Goal: Transaction & Acquisition: Purchase product/service

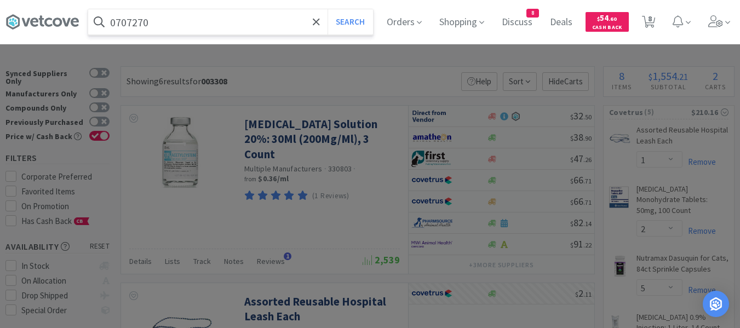
select select "1"
select select "2"
select select "5"
select select "1"
select select "4"
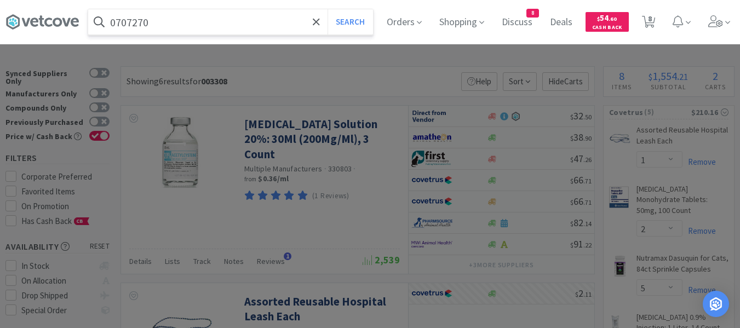
select select "1"
click at [360, 21] on button "Search" at bounding box center [349, 21] width 45 height 25
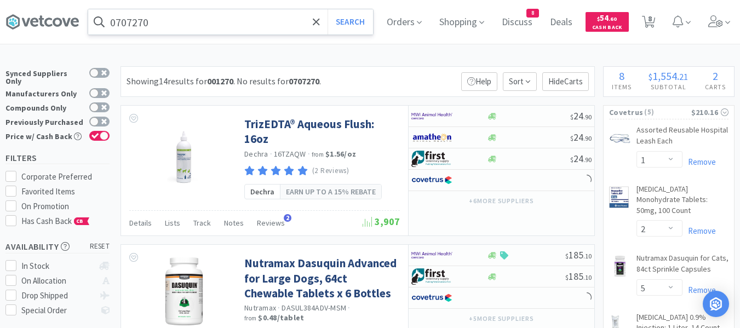
click at [181, 27] on input "0707270" at bounding box center [230, 21] width 285 height 25
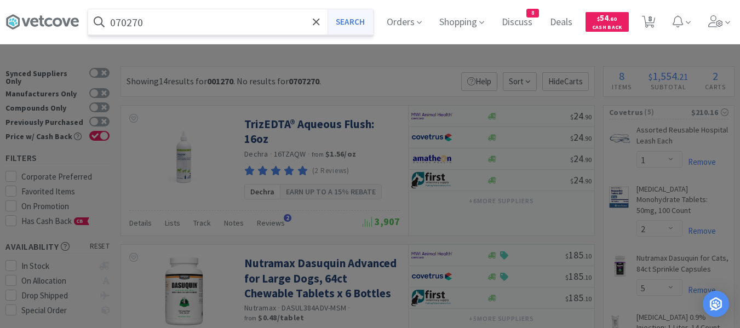
type input "070270"
click at [368, 21] on button "Search" at bounding box center [349, 21] width 45 height 25
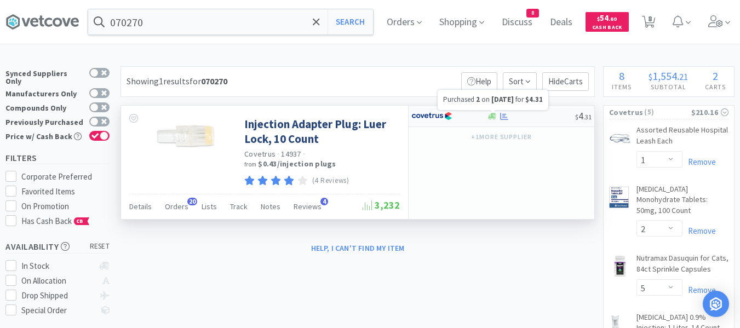
click at [506, 118] on icon at bounding box center [504, 116] width 8 height 8
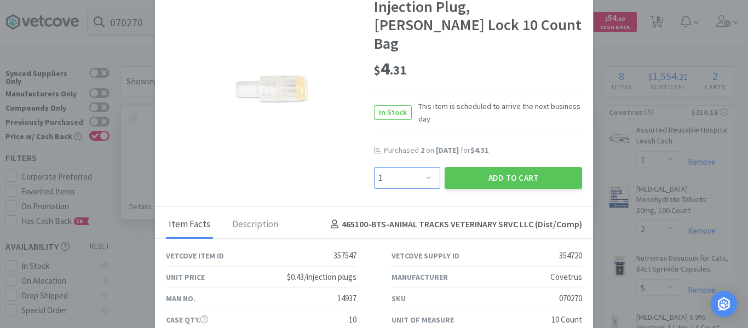
click at [414, 167] on select "Enter Quantity 1 2 3 4 5 6 7 8 9 10 11 12 13 14 15 16 17 18 19 20 Enter Quantity" at bounding box center [407, 178] width 66 height 22
select select "2"
click at [374, 167] on select "Enter Quantity 1 2 3 4 5 6 7 8 9 10 11 12 13 14 15 16 17 18 19 20 Enter Quantity" at bounding box center [407, 178] width 66 height 22
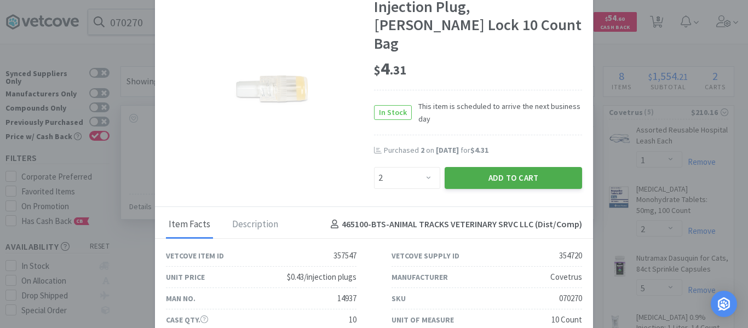
click at [450, 167] on button "Add to Cart" at bounding box center [513, 178] width 137 height 22
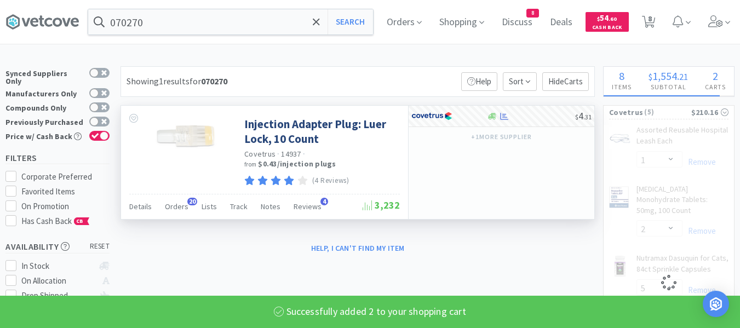
select select "2"
select select "5"
select select "1"
select select "4"
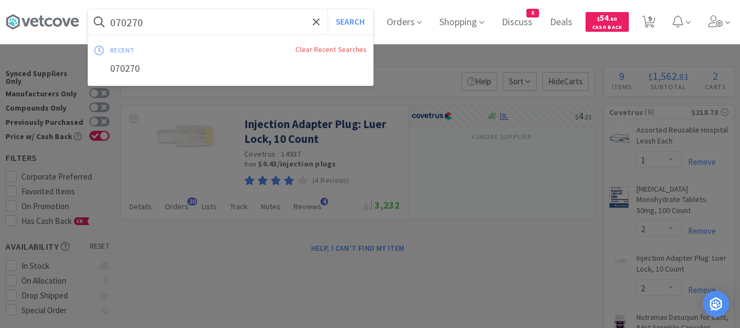
click at [189, 28] on input "070270" at bounding box center [230, 21] width 285 height 25
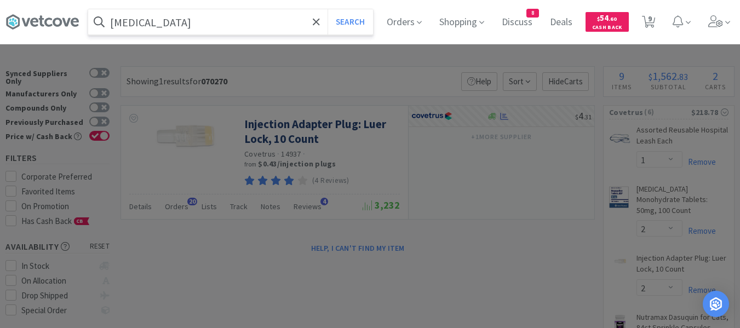
click at [327, 9] on button "Search" at bounding box center [349, 21] width 45 height 25
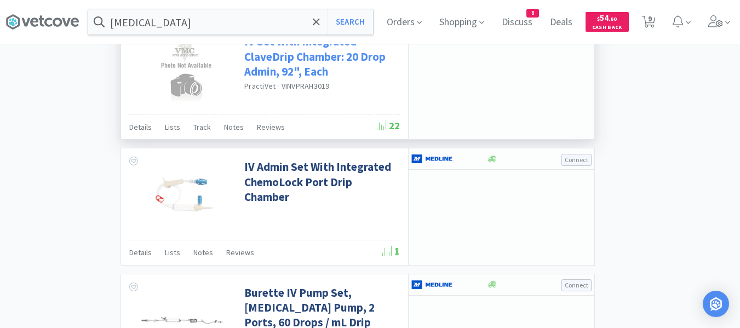
scroll to position [1598, 0]
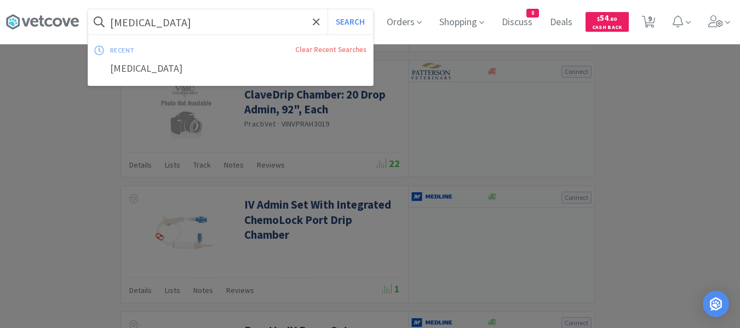
click at [164, 21] on input "[MEDICAL_DATA]" at bounding box center [230, 21] width 285 height 25
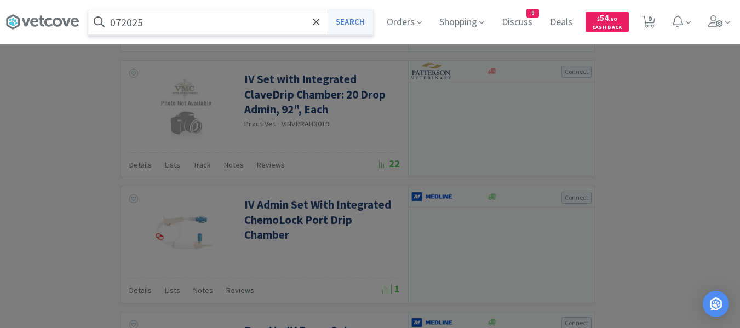
type input "072025"
click at [370, 27] on button "Search" at bounding box center [349, 21] width 45 height 25
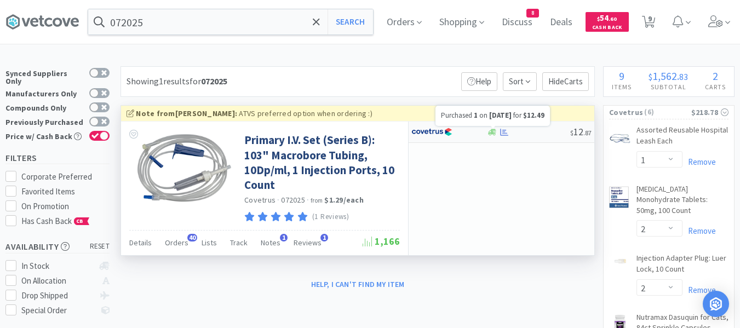
click at [503, 135] on icon at bounding box center [504, 132] width 8 height 8
select select "1"
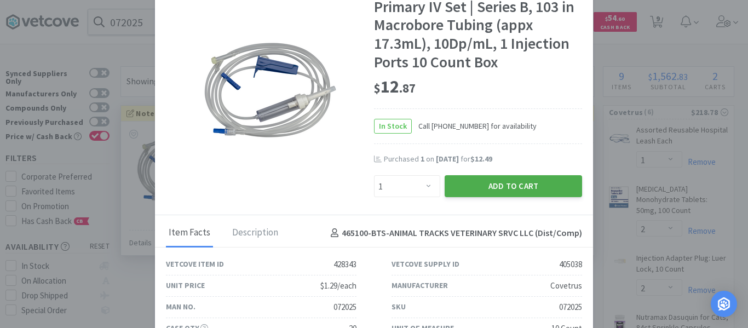
click at [464, 181] on button "Add to Cart" at bounding box center [513, 186] width 137 height 22
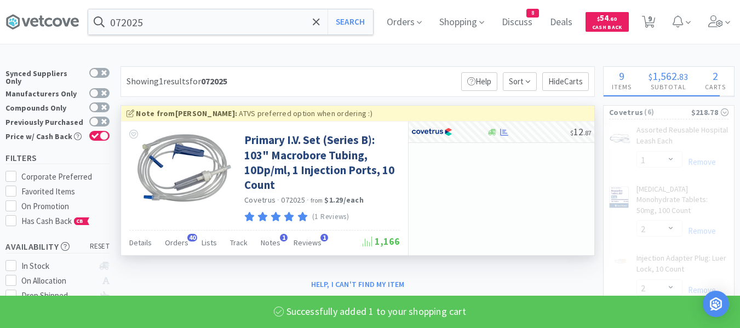
select select "1"
select select "4"
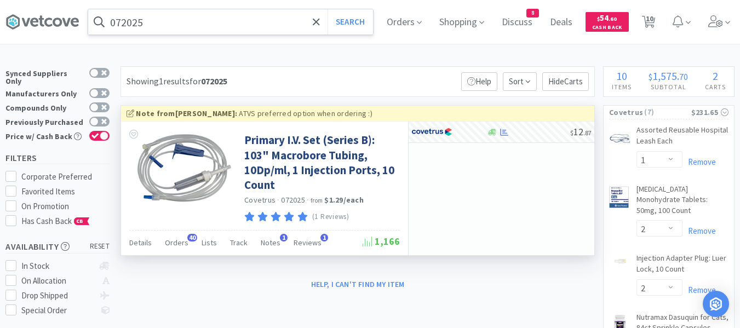
click at [200, 24] on input "072025" at bounding box center [230, 21] width 285 height 25
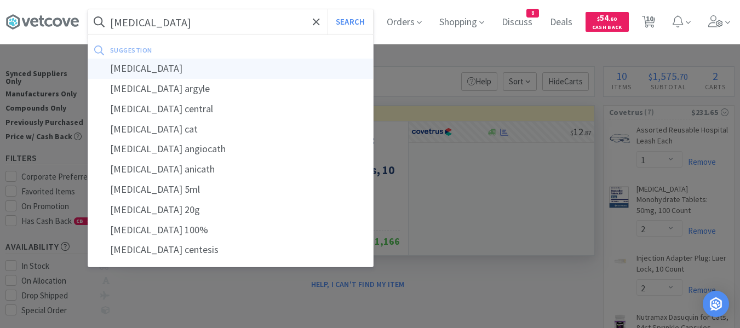
type input "[MEDICAL_DATA]"
click at [139, 68] on div "[MEDICAL_DATA]" at bounding box center [230, 69] width 285 height 20
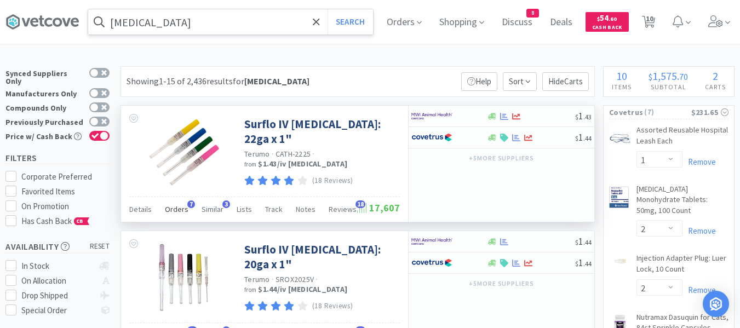
click at [180, 212] on span "Orders" at bounding box center [177, 209] width 24 height 10
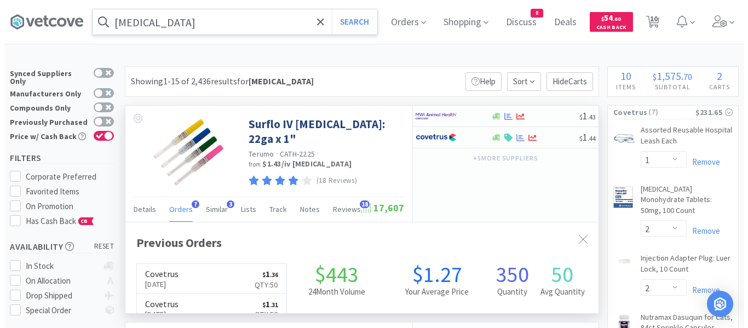
scroll to position [263, 473]
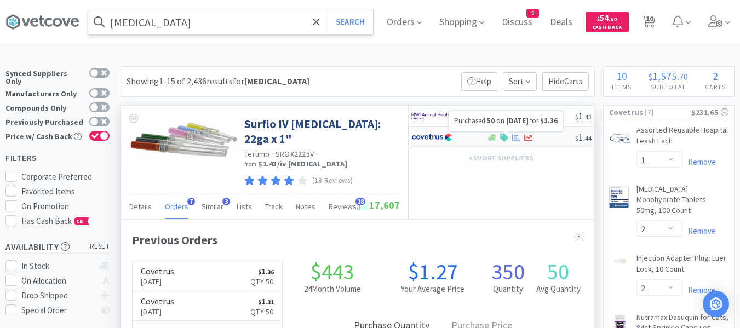
click at [514, 138] on icon at bounding box center [516, 138] width 8 height 8
select select "1"
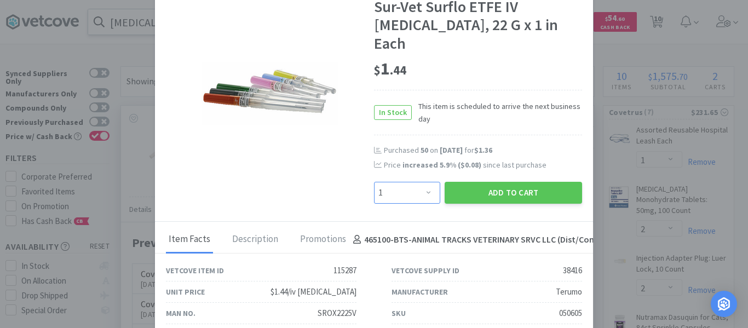
click at [418, 182] on select "Enter Quantity 1 2 3 4 5 6 7 8 9 10 11 12 13 14 15 16 17 18 19 20 Enter Quantity" at bounding box center [407, 193] width 66 height 22
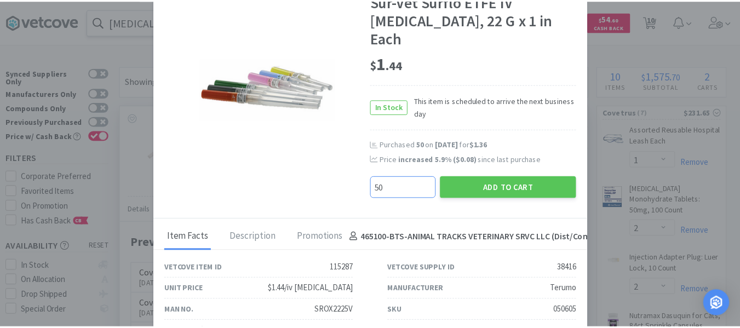
scroll to position [7, 0]
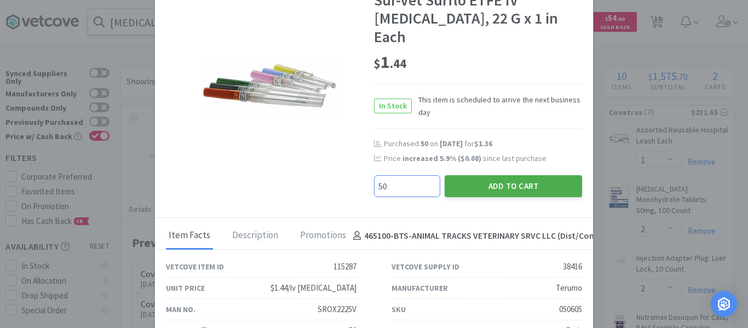
type input "50"
click at [492, 175] on button "Add to Cart" at bounding box center [513, 186] width 137 height 22
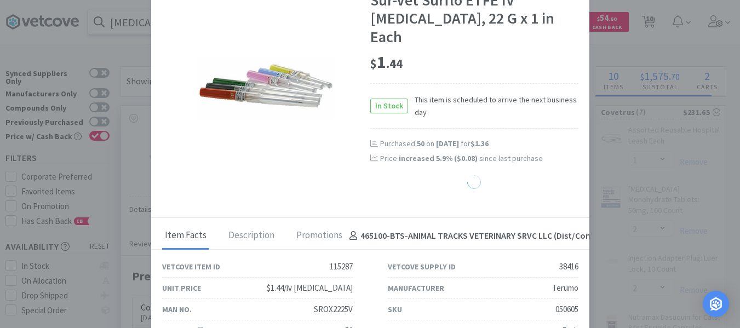
scroll to position [547270, 547059]
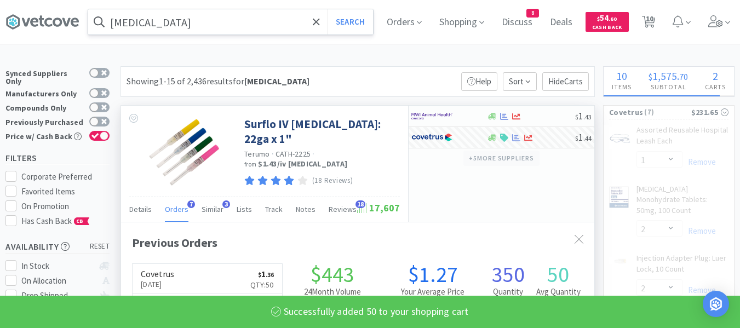
select select "50"
select select "4"
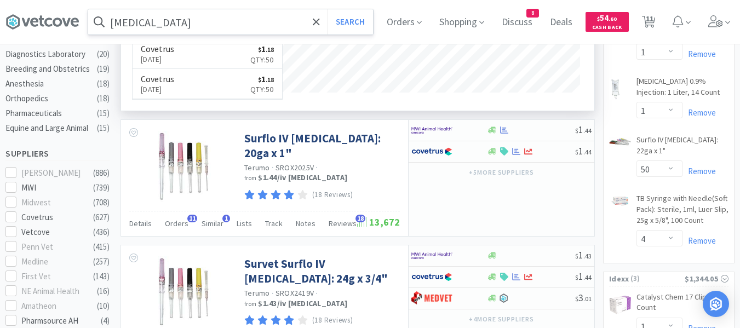
scroll to position [383, 0]
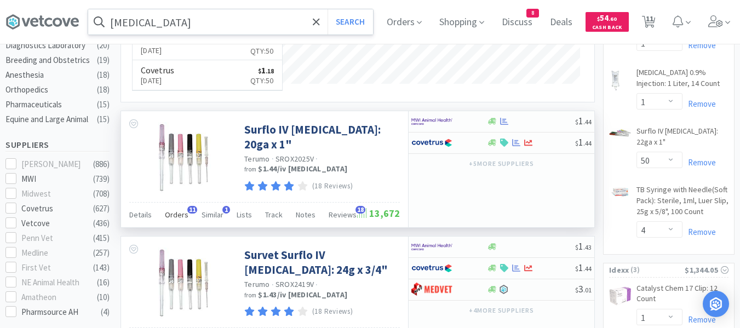
click at [176, 217] on span "Orders" at bounding box center [177, 215] width 24 height 10
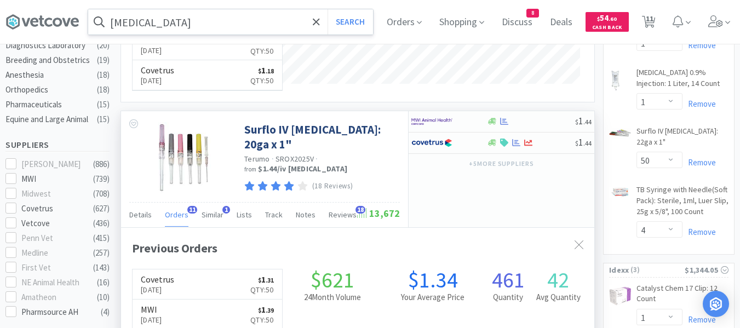
scroll to position [293, 473]
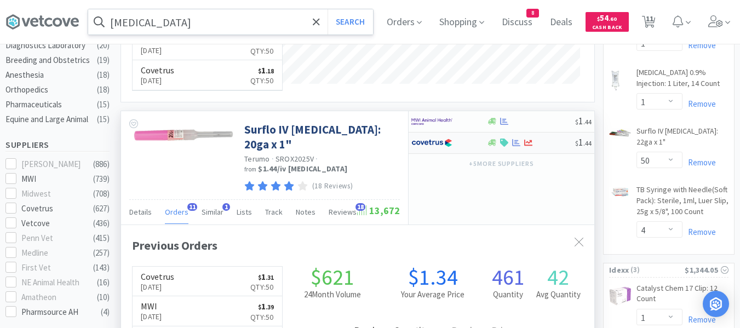
click at [552, 142] on div at bounding box center [530, 143] width 89 height 8
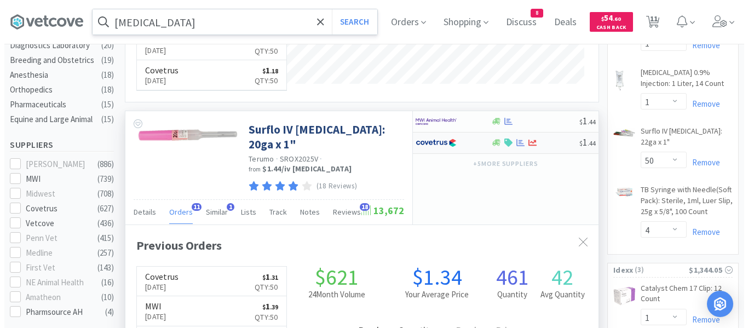
select select "1"
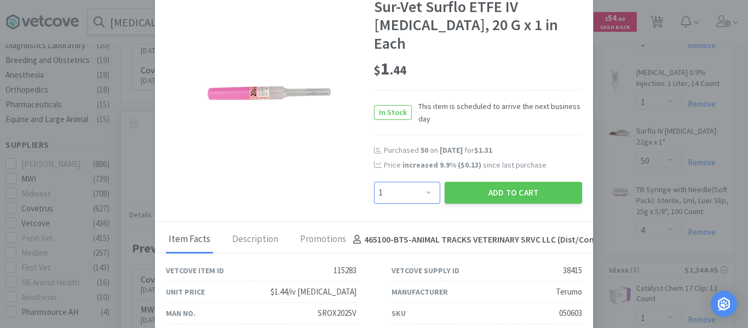
click at [420, 182] on select "Enter Quantity 1 2 3 4 5 6 7 8 9 10 11 12 13 14 15 16 17 18 19 20 Enter Quantity" at bounding box center [407, 193] width 66 height 22
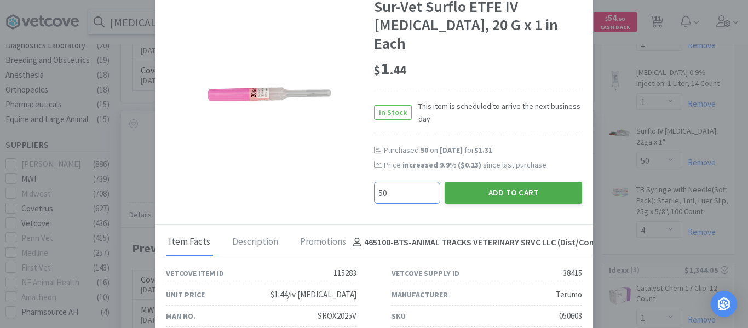
type input "50"
click at [485, 182] on button "Add to Cart" at bounding box center [513, 193] width 137 height 22
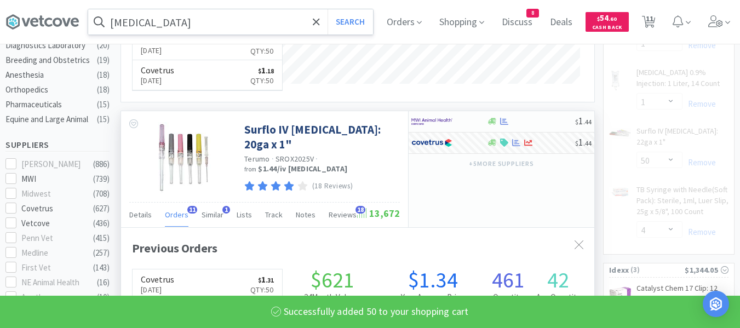
scroll to position [547239, 547059]
select select "50"
select select "4"
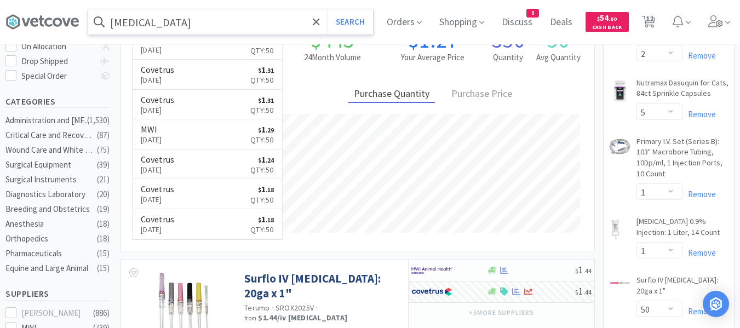
scroll to position [219, 0]
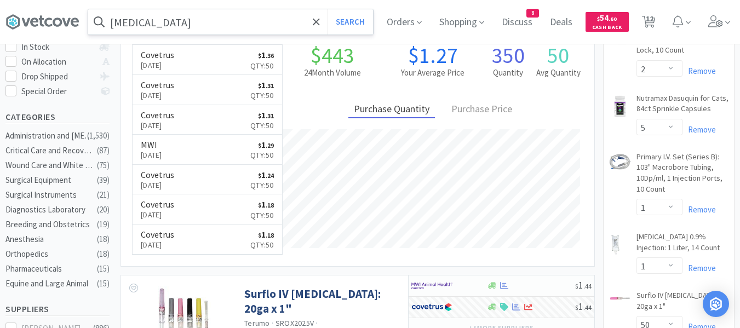
click at [160, 19] on input "[MEDICAL_DATA]" at bounding box center [230, 21] width 285 height 25
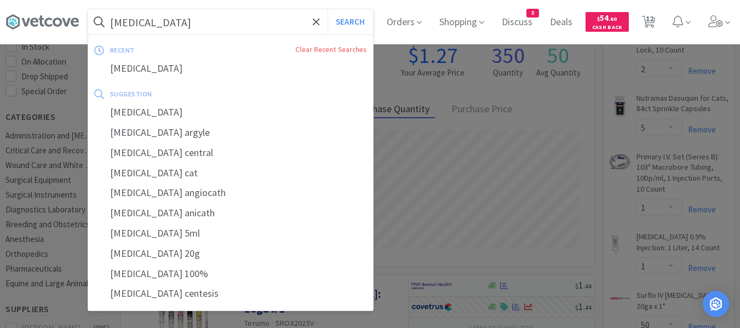
click at [260, 22] on input "[MEDICAL_DATA]" at bounding box center [230, 21] width 285 height 25
click at [343, 21] on button "Search" at bounding box center [349, 21] width 45 height 25
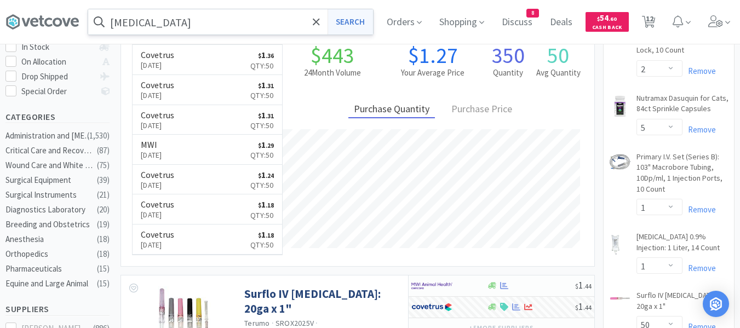
scroll to position [0, 0]
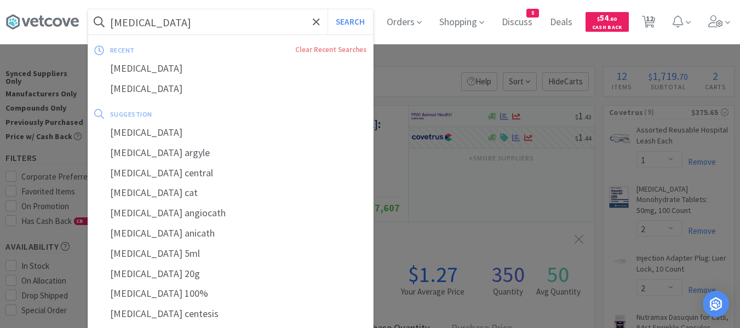
click at [163, 14] on input "[MEDICAL_DATA]" at bounding box center [230, 21] width 285 height 25
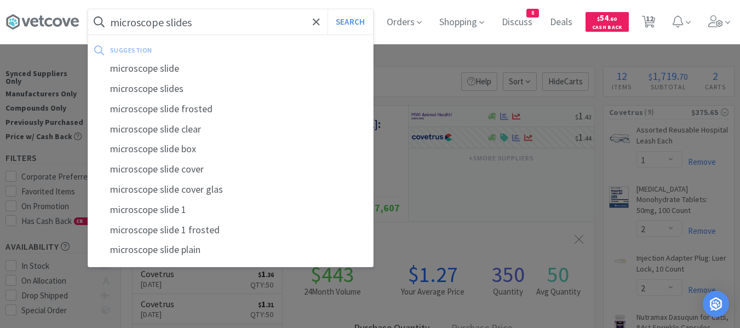
type input "microscope slides"
click at [327, 9] on button "Search" at bounding box center [349, 21] width 45 height 25
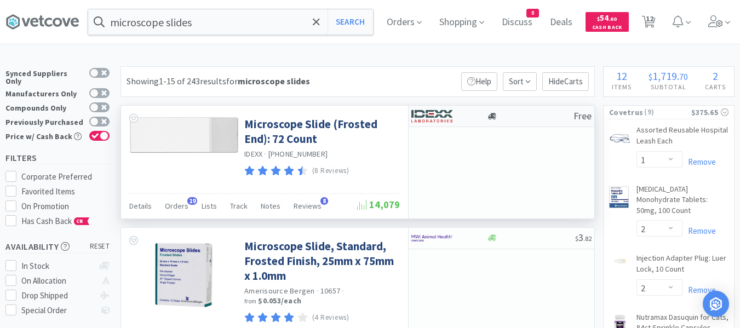
click at [551, 122] on div "Free" at bounding box center [501, 116] width 186 height 21
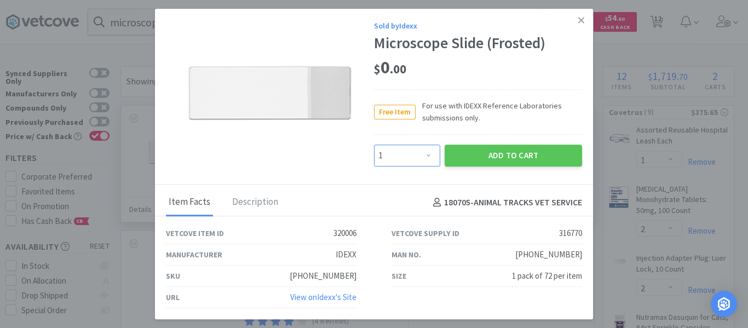
click at [424, 157] on select "Enter Quantity 1 2 3 4 5 6 7 8 9 10 11 12 13 14 15 16 17 18 19 20 Enter Quantity" at bounding box center [407, 156] width 66 height 22
select select "2"
click at [374, 145] on select "Enter Quantity 1 2 3 4 5 6 7 8 9 10 11 12 13 14 15 16 17 18 19 20 Enter Quantity" at bounding box center [407, 156] width 66 height 22
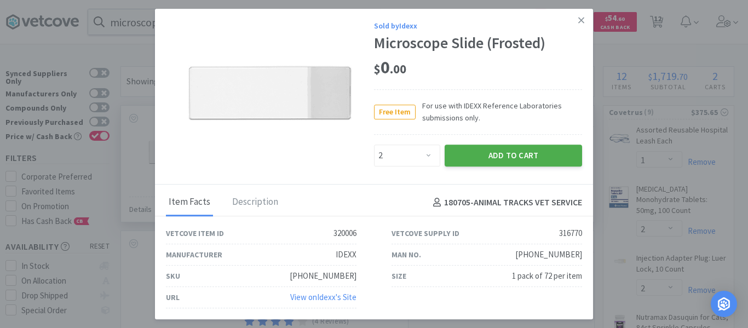
click at [489, 158] on button "Add to Cart" at bounding box center [513, 156] width 137 height 22
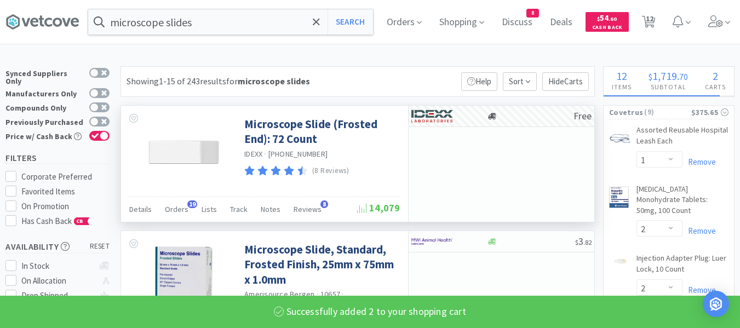
select select "2"
select select "1"
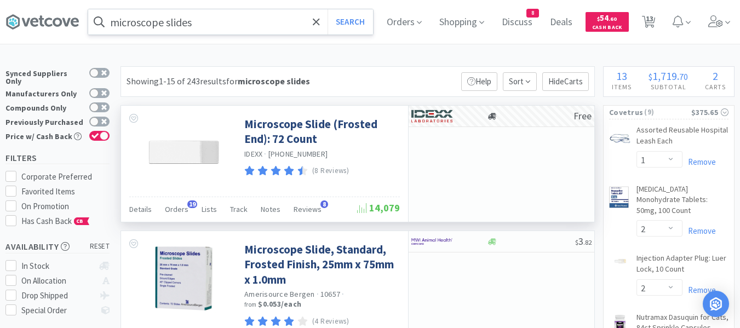
click at [204, 22] on input "microscope slides" at bounding box center [230, 21] width 285 height 25
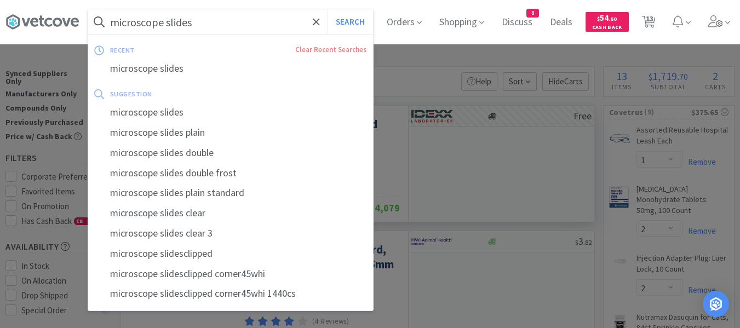
paste input "Laxatone Tuna"
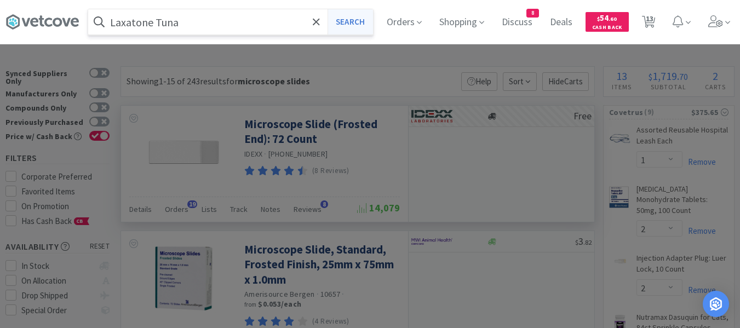
type input "Laxatone Tuna"
click at [361, 24] on button "Search" at bounding box center [349, 21] width 45 height 25
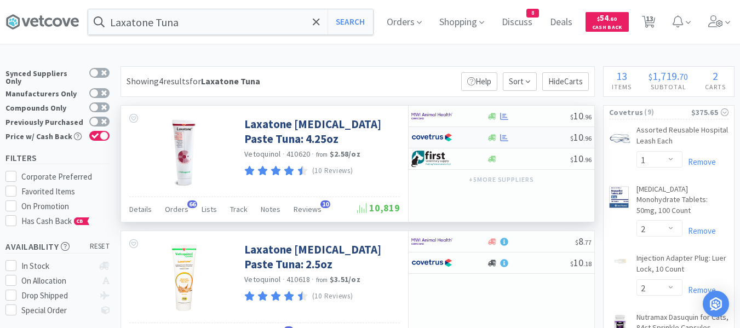
click at [523, 134] on div at bounding box center [528, 138] width 84 height 8
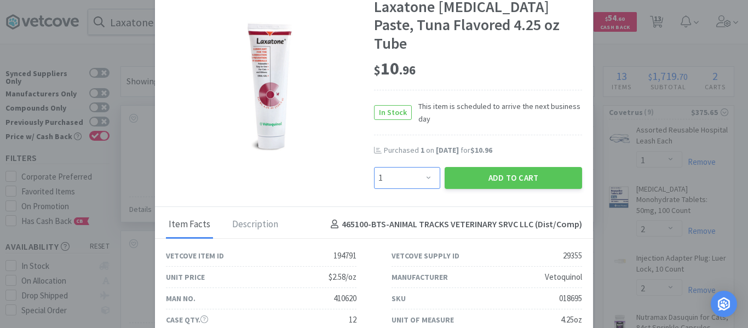
click at [388, 167] on select "Enter Quantity 1 2 3 4 5 6 7 8 9 10 11 12 13 14 15 16 17 18 19 20 Enter Quantity" at bounding box center [407, 178] width 66 height 22
select select "2"
click at [374, 167] on select "Enter Quantity 1 2 3 4 5 6 7 8 9 10 11 12 13 14 15 16 17 18 19 20 Enter Quantity" at bounding box center [407, 178] width 66 height 22
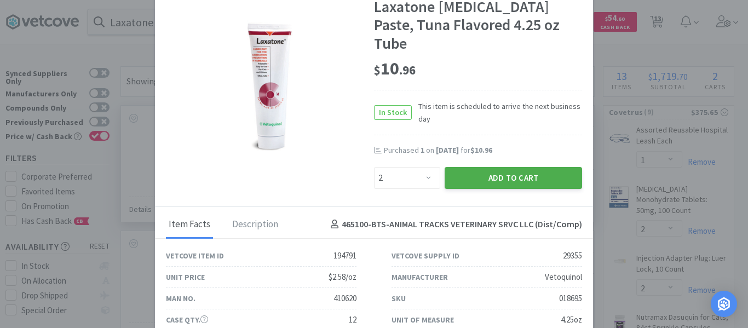
click at [496, 167] on button "Add to Cart" at bounding box center [513, 178] width 137 height 22
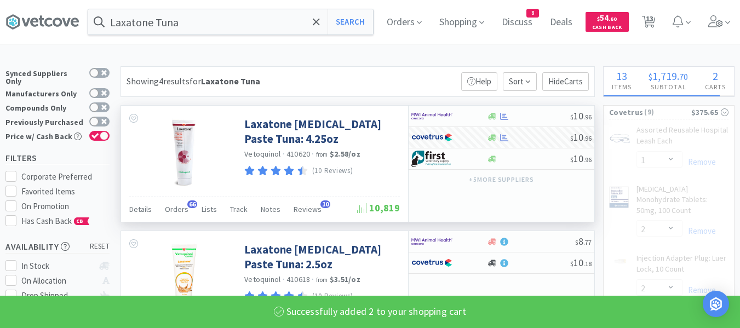
select select "2"
select select "5"
select select "1"
select select "50"
select select "4"
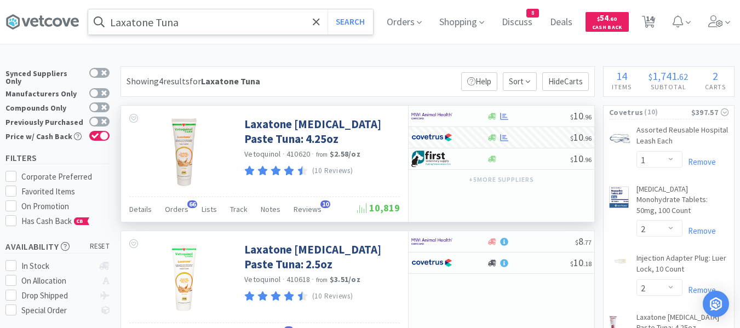
click at [202, 23] on input "Laxatone Tuna" at bounding box center [230, 21] width 285 height 25
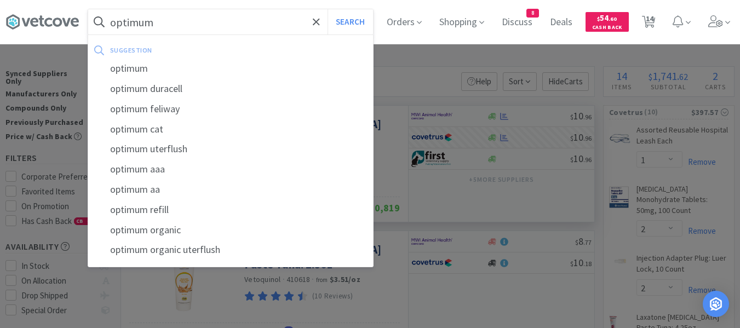
type input "optimum"
click at [327, 9] on button "Search" at bounding box center [349, 21] width 45 height 25
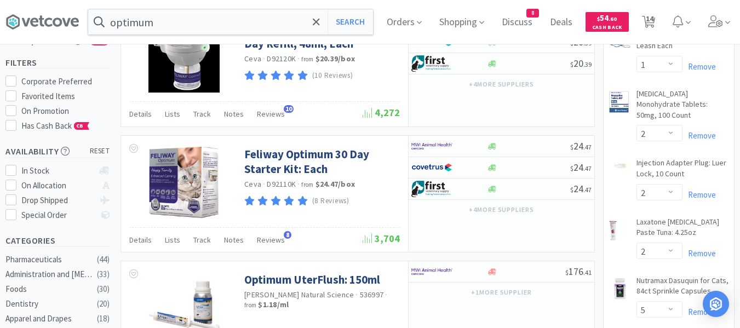
scroll to position [110, 0]
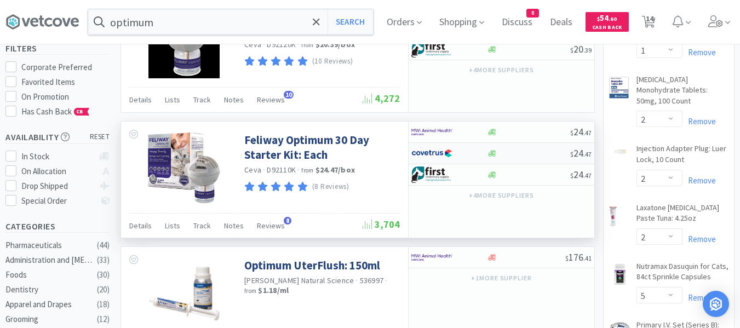
click at [530, 158] on div "$ 24 . 47" at bounding box center [501, 153] width 186 height 21
select select "1"
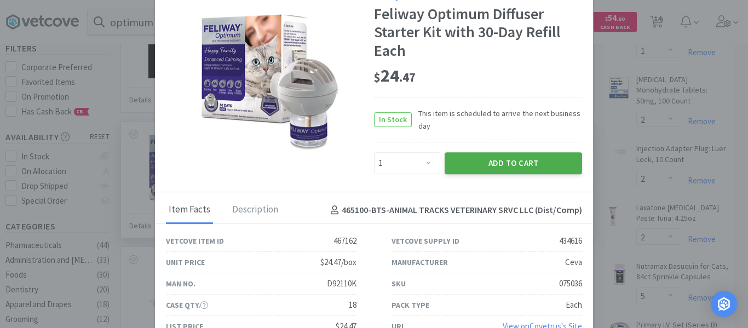
click at [485, 163] on button "Add to Cart" at bounding box center [513, 163] width 137 height 22
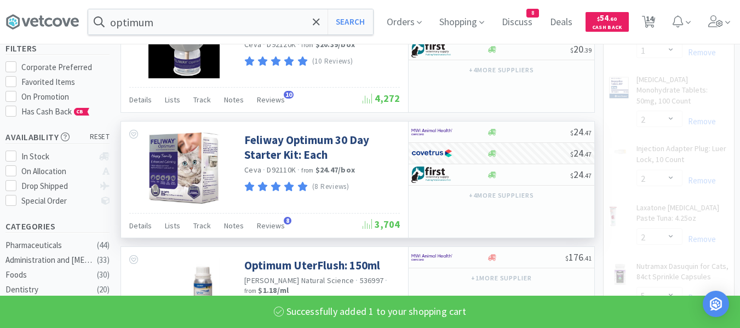
select select "1"
select select "2"
select select "5"
select select "1"
select select "50"
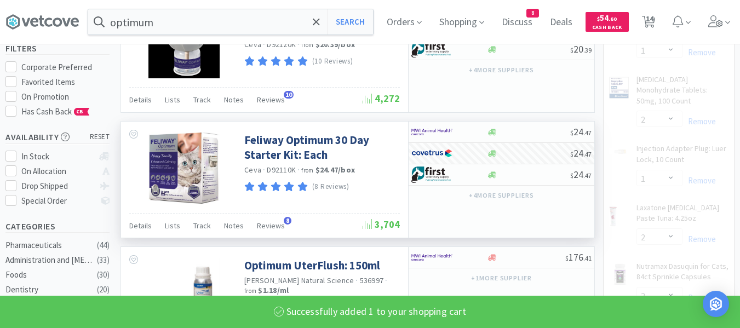
select select "4"
